Goal: Task Accomplishment & Management: Complete application form

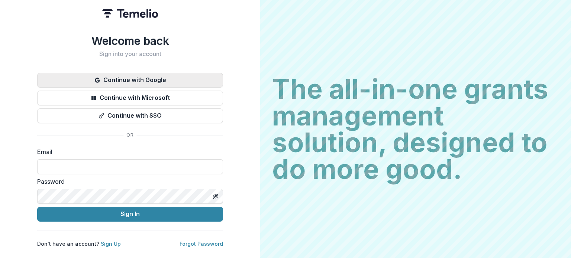
click at [163, 81] on button "Continue with Google" at bounding box center [130, 80] width 186 height 15
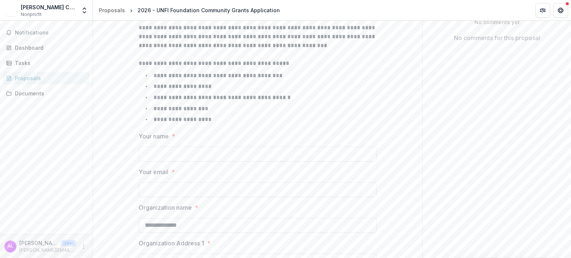
scroll to position [164, 0]
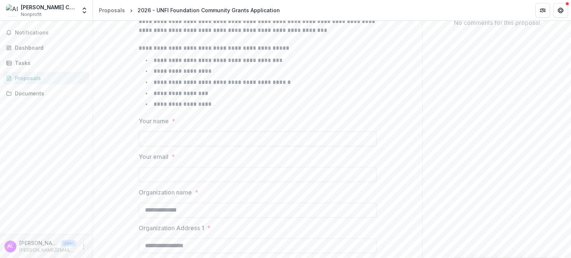
click at [191, 141] on input "Your name *" at bounding box center [258, 139] width 238 height 15
type input "**********"
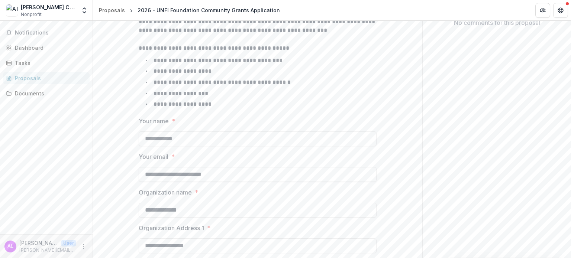
click at [300, 103] on li "**********" at bounding box center [262, 105] width 229 height 10
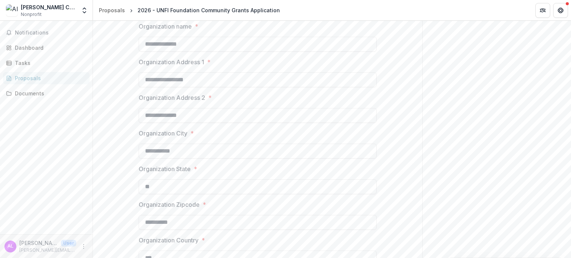
scroll to position [354, 0]
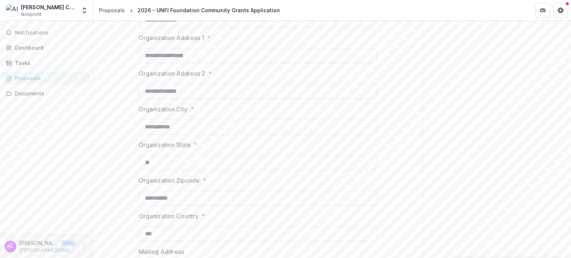
click at [201, 91] on input "**********" at bounding box center [258, 91] width 238 height 15
type input "**********"
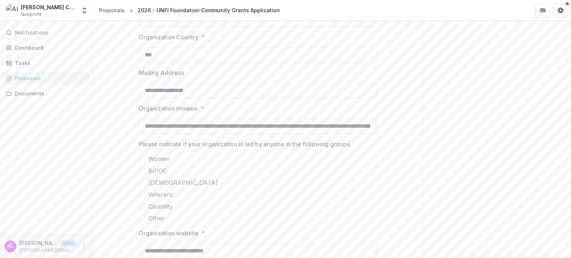
scroll to position [541, 0]
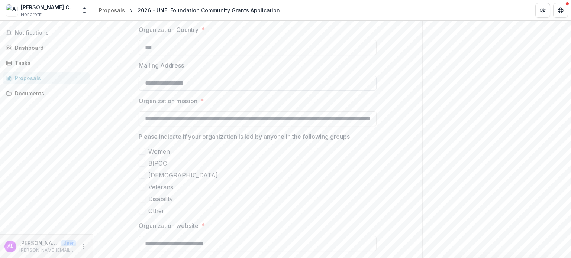
click at [193, 79] on input "**********" at bounding box center [258, 83] width 238 height 15
drag, startPoint x: 257, startPoint y: 119, endPoint x: 394, endPoint y: 121, distance: 137.6
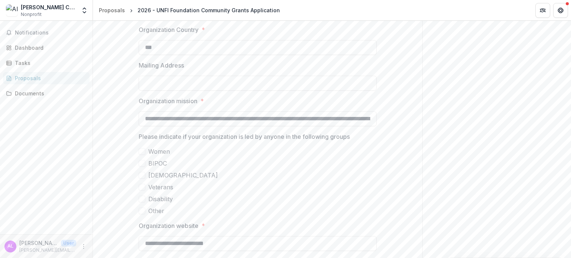
drag, startPoint x: 288, startPoint y: 117, endPoint x: 416, endPoint y: 120, distance: 127.5
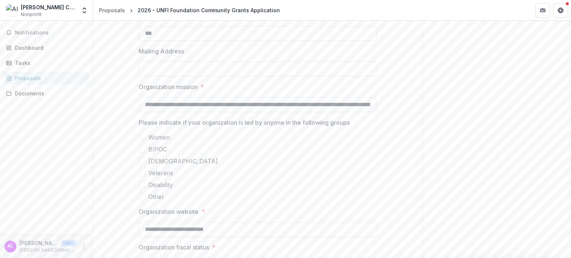
scroll to position [565, 0]
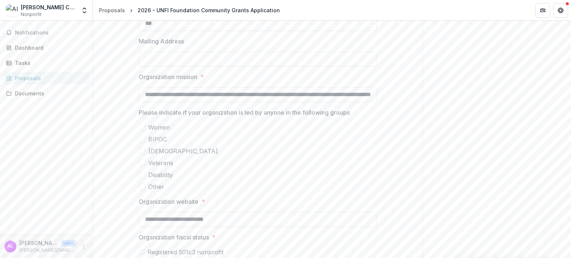
click at [142, 139] on span at bounding box center [142, 139] width 7 height 7
click at [142, 125] on span at bounding box center [142, 127] width 7 height 7
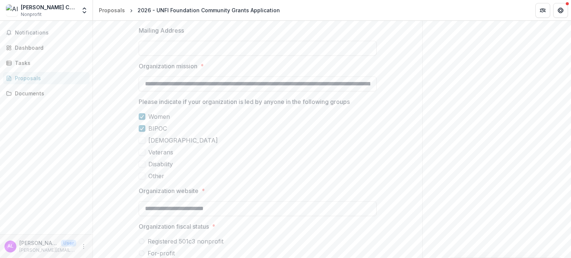
scroll to position [576, 0]
click at [141, 116] on polyline at bounding box center [142, 116] width 3 height 3
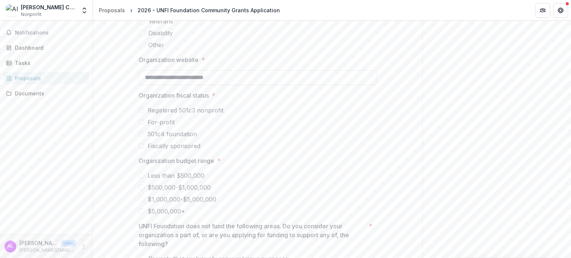
scroll to position [707, 0]
click at [142, 108] on span at bounding box center [142, 110] width 6 height 6
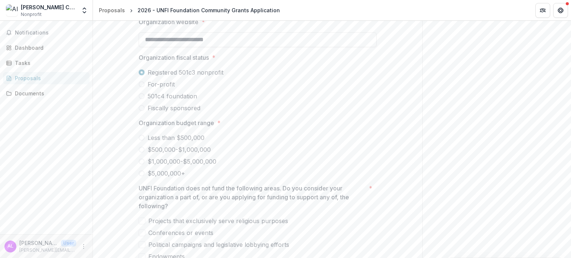
scroll to position [773, 0]
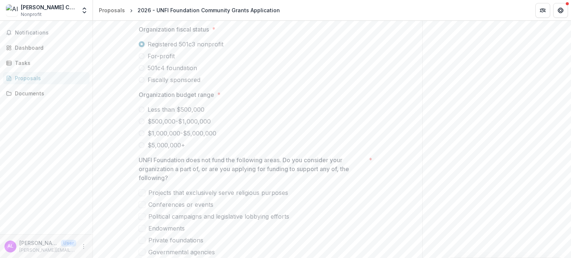
click at [141, 110] on span at bounding box center [142, 110] width 6 height 6
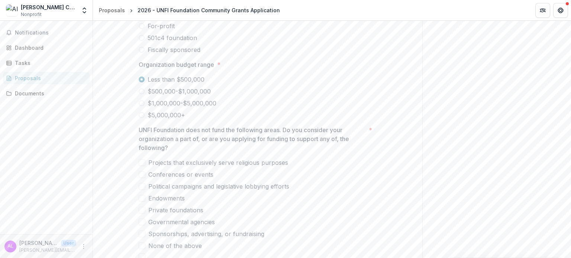
scroll to position [845, 0]
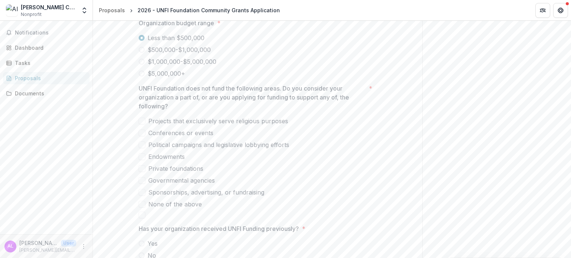
click at [141, 204] on span at bounding box center [142, 204] width 7 height 7
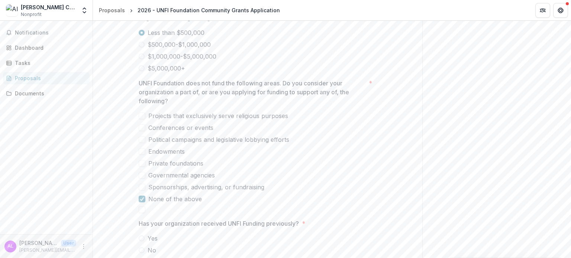
scroll to position [912, 0]
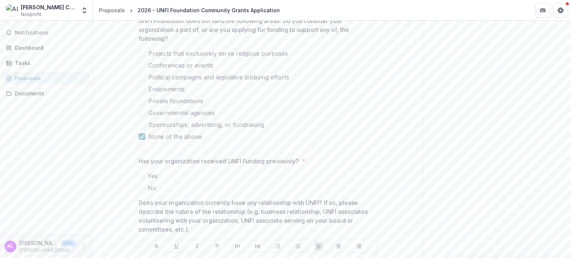
click at [141, 186] on span at bounding box center [142, 188] width 6 height 6
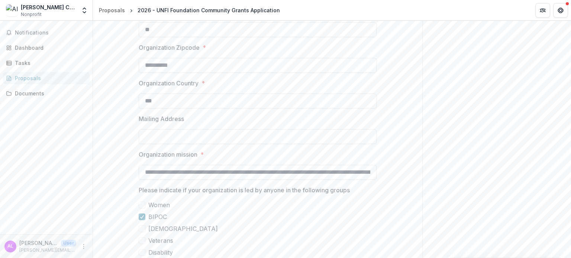
scroll to position [484, 0]
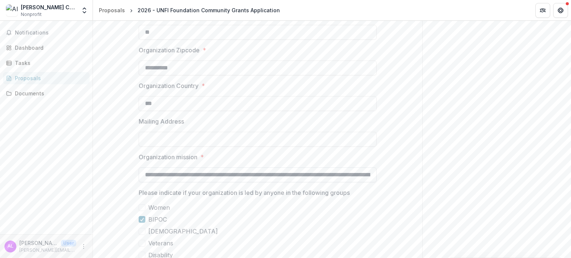
click at [195, 168] on input "**********" at bounding box center [258, 175] width 238 height 15
click at [195, 173] on input "**********" at bounding box center [258, 175] width 238 height 15
click at [195, 172] on input "**********" at bounding box center [258, 175] width 238 height 15
paste input "**********"
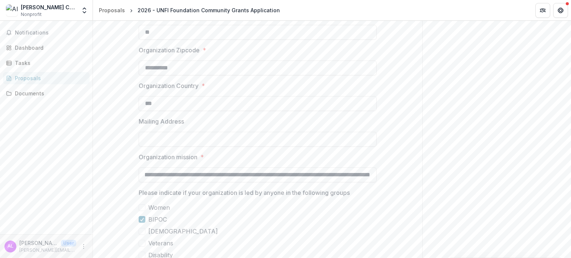
scroll to position [0, 0]
drag, startPoint x: 195, startPoint y: 172, endPoint x: 84, endPoint y: 178, distance: 111.3
click at [83, 178] on main "**********" at bounding box center [285, 140] width 571 height 238
click at [160, 172] on input "**********" at bounding box center [258, 175] width 238 height 15
click at [158, 174] on input "**********" at bounding box center [258, 175] width 238 height 15
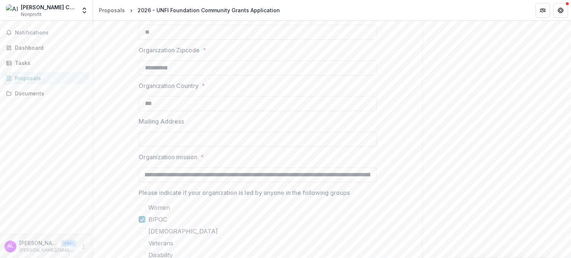
scroll to position [0, 133]
click at [293, 174] on input "**********" at bounding box center [258, 175] width 238 height 15
type input "**********"
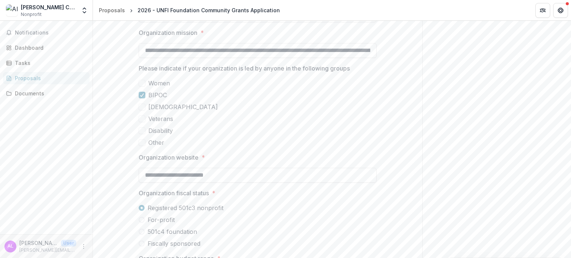
scroll to position [608, 0]
click at [143, 144] on span at bounding box center [142, 143] width 7 height 7
click at [143, 144] on icon at bounding box center [142, 144] width 4 height 4
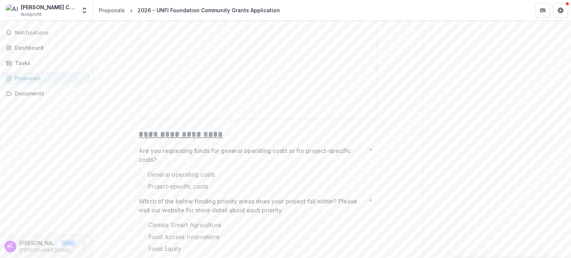
scroll to position [1199, 0]
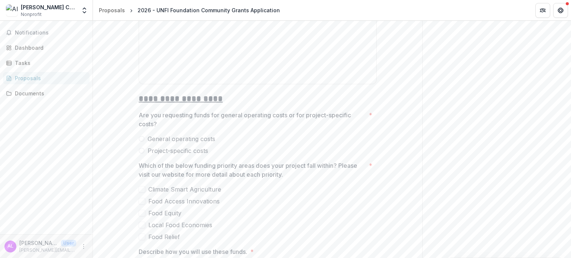
click at [143, 138] on span at bounding box center [142, 139] width 6 height 6
click at [141, 151] on span at bounding box center [142, 151] width 6 height 6
click at [142, 138] on span at bounding box center [142, 139] width 6 height 6
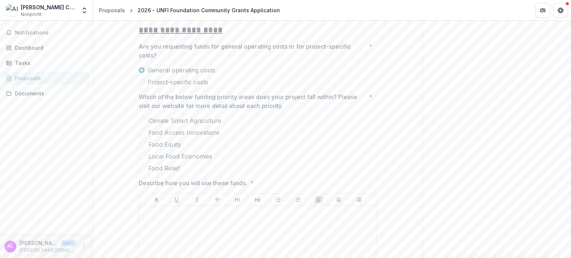
scroll to position [1247, 0]
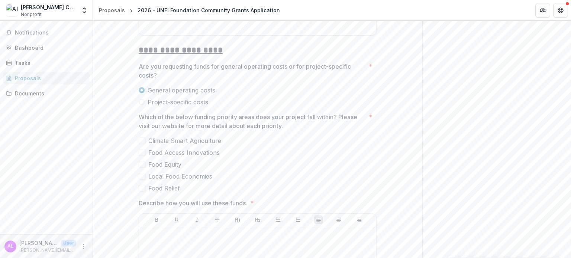
click at [140, 163] on span at bounding box center [142, 164] width 7 height 7
click at [142, 176] on span at bounding box center [142, 176] width 7 height 7
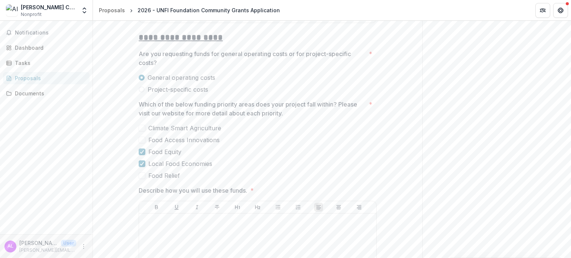
scroll to position [1270, 0]
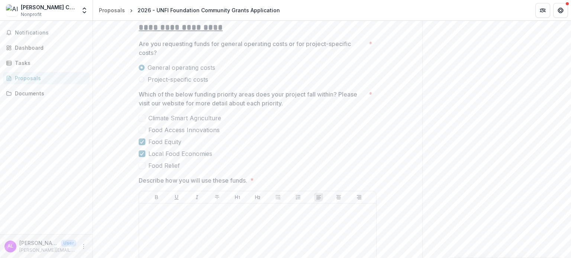
click at [141, 165] on span at bounding box center [142, 165] width 7 height 7
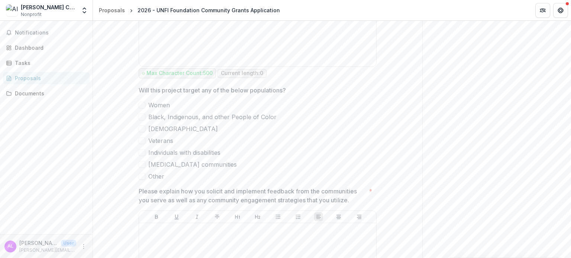
scroll to position [2025, 0]
click at [141, 116] on span at bounding box center [142, 116] width 7 height 7
click at [141, 162] on span at bounding box center [142, 163] width 7 height 7
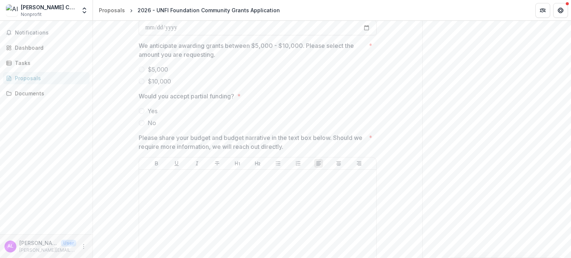
scroll to position [2764, 0]
click at [141, 77] on span at bounding box center [142, 80] width 6 height 6
click at [140, 107] on span at bounding box center [142, 110] width 6 height 6
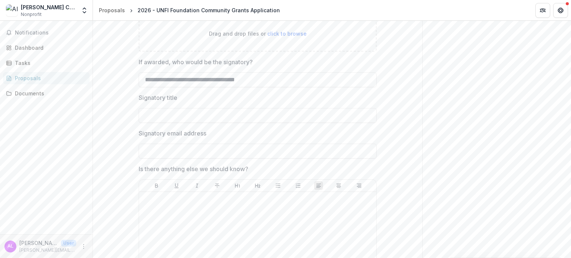
scroll to position [3059, 0]
click at [189, 111] on input "Signatory title" at bounding box center [258, 115] width 238 height 15
type input "**********"
click at [178, 147] on input "Signatory email address" at bounding box center [258, 151] width 238 height 15
type input "**********"
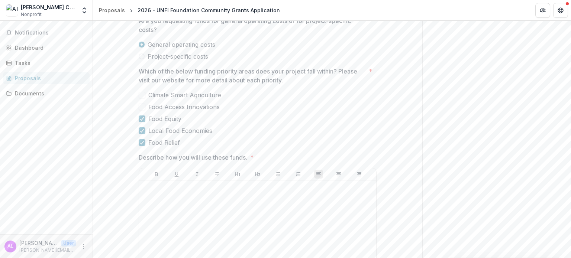
scroll to position [1291, 0]
click at [139, 107] on span at bounding box center [142, 109] width 7 height 7
drag, startPoint x: 456, startPoint y: 108, endPoint x: 455, endPoint y: 114, distance: 6.0
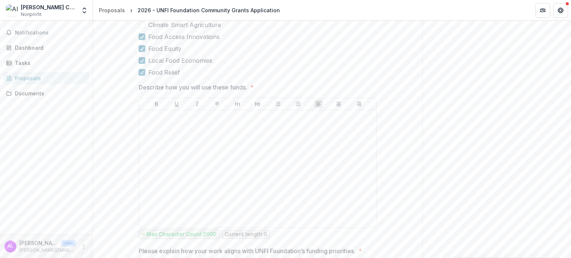
scroll to position [1390, 0]
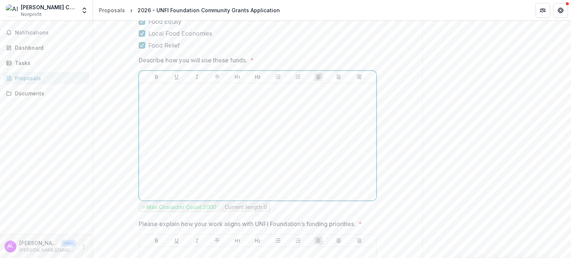
click at [255, 131] on div at bounding box center [257, 142] width 231 height 112
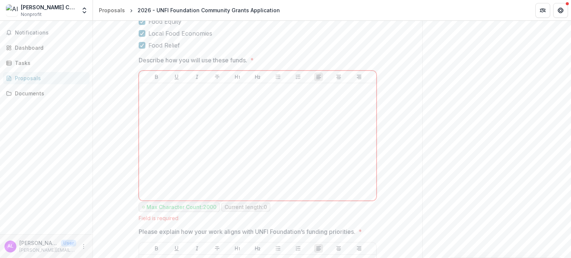
click at [175, 58] on p "Describe how you will use these funds." at bounding box center [193, 60] width 109 height 9
drag, startPoint x: 141, startPoint y: 61, endPoint x: 250, endPoint y: 61, distance: 109.7
click at [250, 61] on span "Describe how you will use these funds. *" at bounding box center [255, 60] width 233 height 9
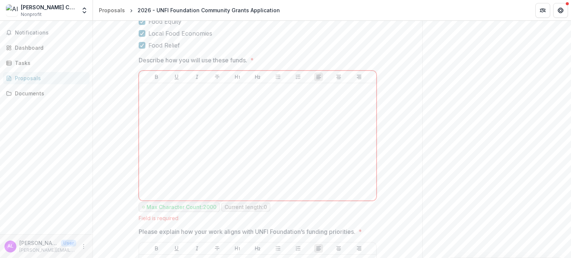
click at [201, 61] on p "Describe how you will use these funds." at bounding box center [193, 60] width 109 height 9
drag, startPoint x: 150, startPoint y: 61, endPoint x: 249, endPoint y: 59, distance: 98.9
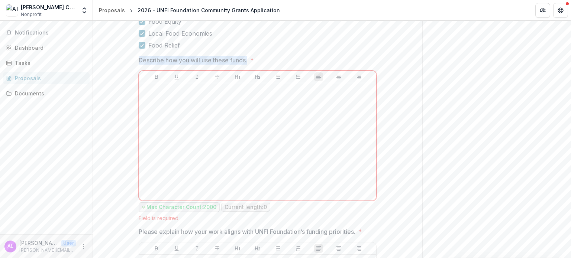
click at [249, 59] on span "Describe how you will use these funds. *" at bounding box center [255, 60] width 233 height 9
click at [227, 60] on p "Describe how you will use these funds." at bounding box center [193, 60] width 109 height 9
click at [144, 58] on p "Describe how you will use these funds." at bounding box center [193, 60] width 109 height 9
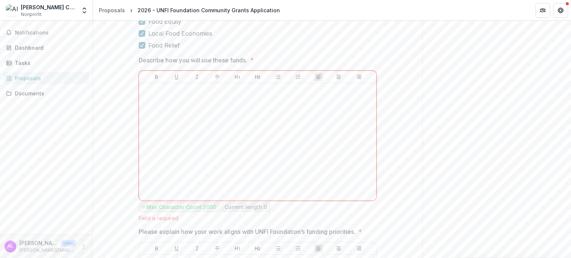
click at [144, 58] on p "Describe how you will use these funds." at bounding box center [193, 60] width 109 height 9
drag, startPoint x: 138, startPoint y: 59, endPoint x: 249, endPoint y: 58, distance: 111.5
click at [249, 58] on span "Describe how you will use these funds. *" at bounding box center [255, 60] width 233 height 9
drag, startPoint x: 248, startPoint y: 59, endPoint x: 156, endPoint y: 58, distance: 91.8
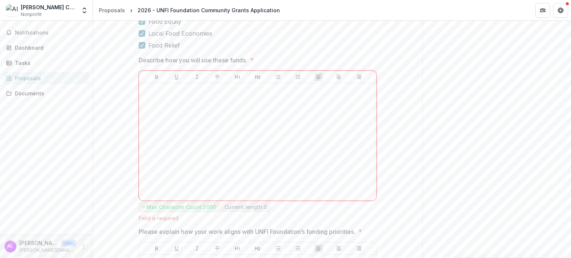
click at [156, 58] on p "Describe how you will use these funds." at bounding box center [193, 60] width 109 height 9
drag, startPoint x: 142, startPoint y: 61, endPoint x: 190, endPoint y: 59, distance: 48.7
click at [190, 59] on p "Describe how you will use these funds." at bounding box center [193, 60] width 109 height 9
copy p "Describe how you will use these funds."
drag, startPoint x: 145, startPoint y: 61, endPoint x: 248, endPoint y: 60, distance: 103.7
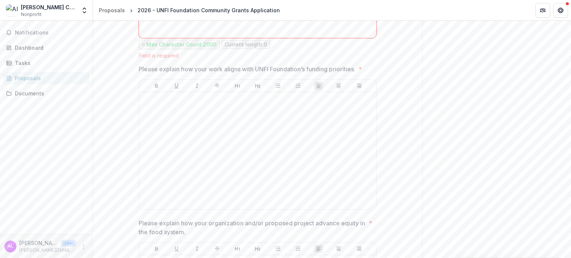
scroll to position [1554, 0]
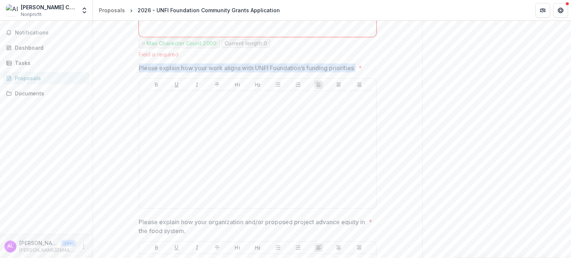
drag, startPoint x: 137, startPoint y: 66, endPoint x: 359, endPoint y: 66, distance: 221.9
click at [355, 66] on p "Please explain how your work aligns with UNFI Foundation’s funding priorities." at bounding box center [247, 68] width 217 height 9
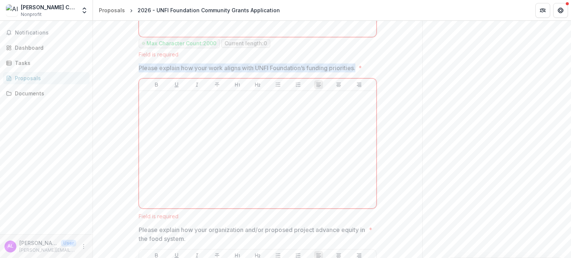
drag, startPoint x: 141, startPoint y: 67, endPoint x: 359, endPoint y: 66, distance: 219.0
click at [359, 66] on div "**********" at bounding box center [258, 206] width 250 height 3266
copy p "Please explain how your work aligns with UNFI Foundation’s funding priorities."
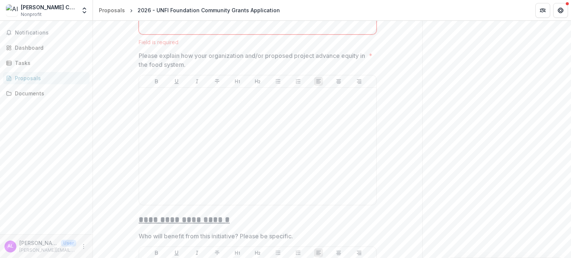
scroll to position [1686, 0]
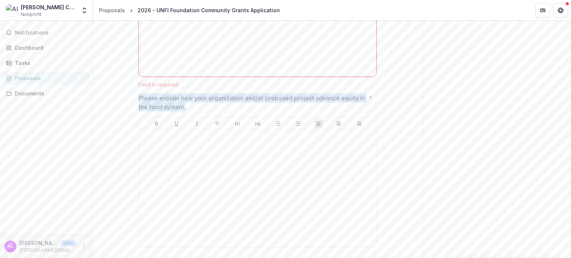
copy p "Please explain how your organization and/or proposed project advance equity in …"
drag, startPoint x: 139, startPoint y: 95, endPoint x: 199, endPoint y: 105, distance: 60.7
click at [199, 105] on p "Please explain how your organization and/or proposed project advance equity in …" at bounding box center [252, 103] width 227 height 18
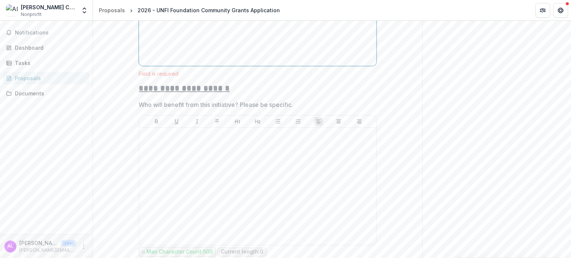
scroll to position [1890, 0]
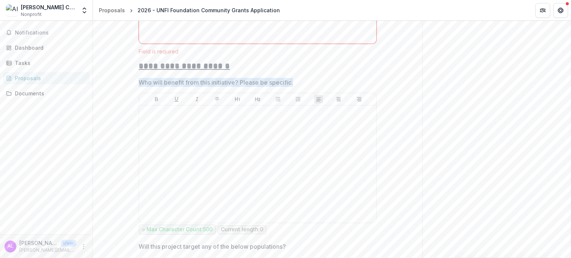
copy p "Who will benefit from this initiative? Please be specific."
drag, startPoint x: 138, startPoint y: 80, endPoint x: 299, endPoint y: 80, distance: 160.6
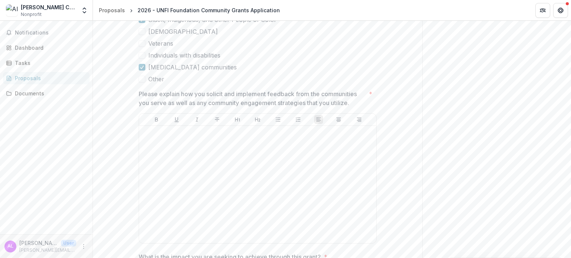
scroll to position [2150, 0]
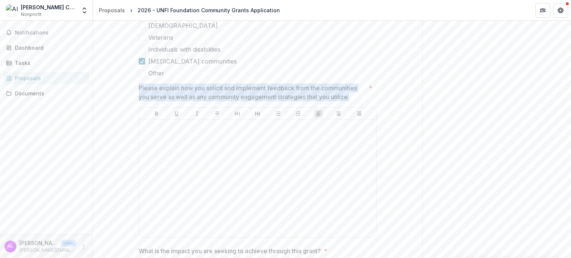
copy p "Please explain how you solicit and implement feedback from the communities you …"
drag, startPoint x: 138, startPoint y: 85, endPoint x: 354, endPoint y: 96, distance: 216.3
click at [354, 96] on p "Please explain how you solicit and implement feedback from the communities you …" at bounding box center [252, 93] width 227 height 18
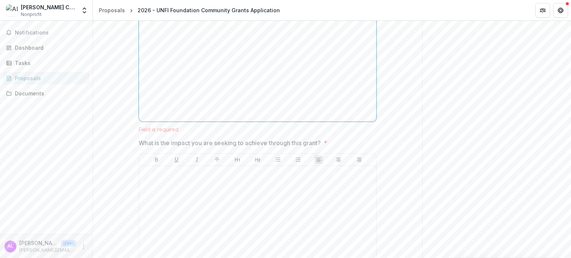
scroll to position [2334, 0]
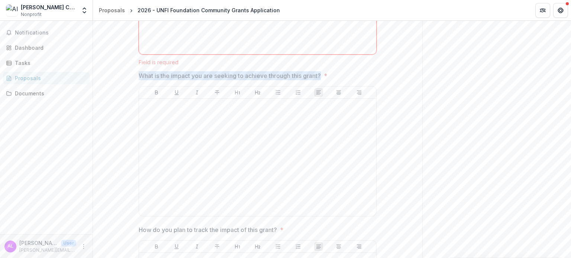
copy p "What is the impact you are seeking to achieve through this grant?"
drag, startPoint x: 148, startPoint y: 72, endPoint x: 323, endPoint y: 73, distance: 175.1
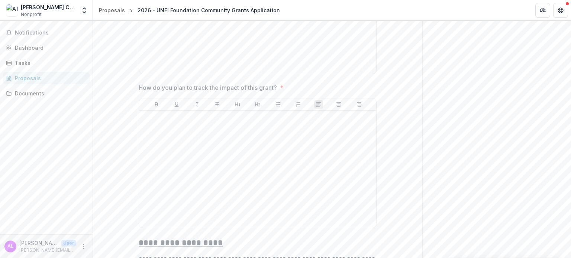
scroll to position [2481, 0]
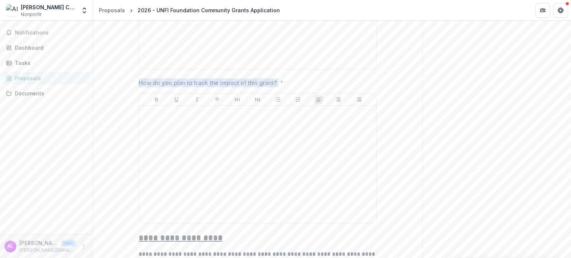
copy p "How do you plan to track the impact of this grant?"
drag, startPoint x: 137, startPoint y: 78, endPoint x: 281, endPoint y: 82, distance: 144.7
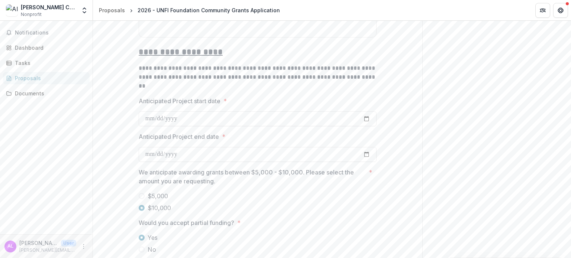
scroll to position [2684, 0]
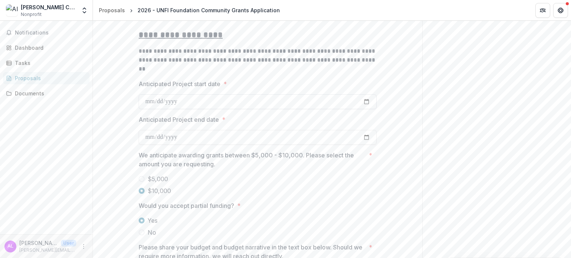
click at [194, 102] on input "Anticipated Project start date *" at bounding box center [258, 101] width 238 height 15
type input "**********"
click at [222, 138] on input "Anticipated Project end date *" at bounding box center [258, 137] width 238 height 15
type input "**********"
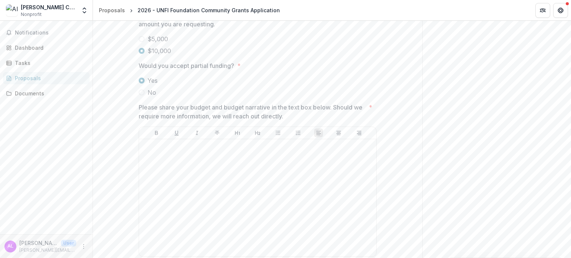
scroll to position [2831, 0]
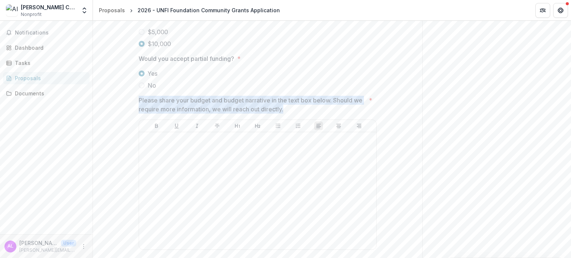
drag, startPoint x: 139, startPoint y: 95, endPoint x: 284, endPoint y: 104, distance: 144.9
click at [284, 104] on p "Please share your budget and budget narrative in the text box below. Should we …" at bounding box center [252, 105] width 227 height 18
copy p "Please share your budget and budget narrative in the text box below. Should we …"
drag, startPoint x: 138, startPoint y: 96, endPoint x: 300, endPoint y: 104, distance: 162.7
click at [300, 104] on p "Please share your budget and budget narrative in the text box below. Should we …" at bounding box center [252, 105] width 227 height 18
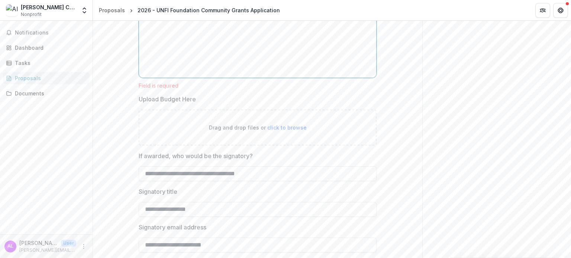
scroll to position [3014, 0]
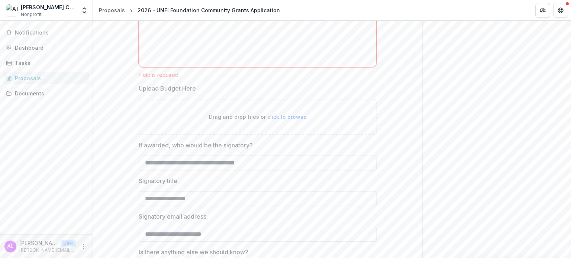
click at [293, 117] on div "Drag and drop files or click to browse" at bounding box center [258, 117] width 238 height 36
type input "**********"
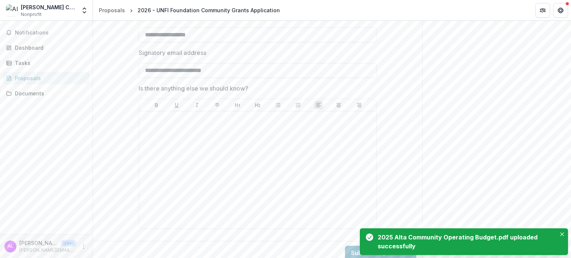
scroll to position [3242, 0]
